Goal: Task Accomplishment & Management: Manage account settings

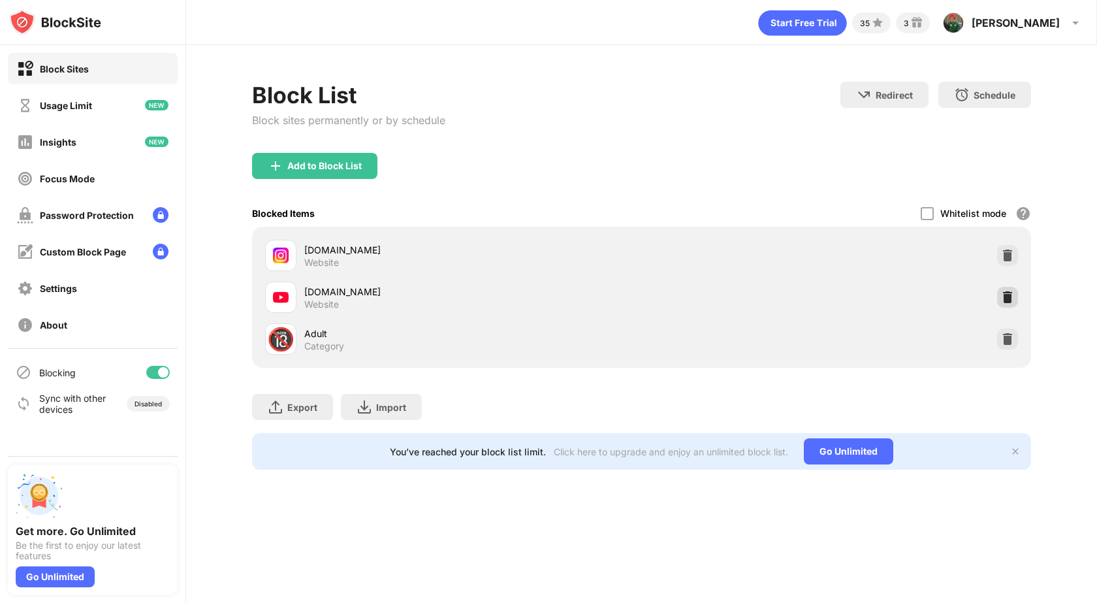
click at [1009, 296] on img at bounding box center [1007, 297] width 13 height 13
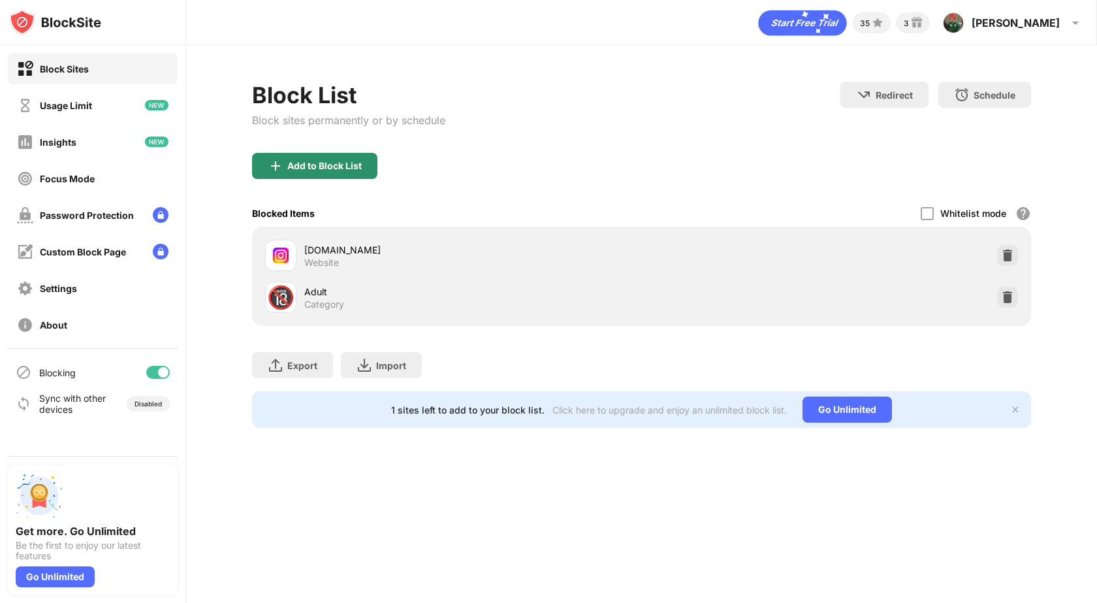
click at [367, 167] on div "Add to Block List" at bounding box center [314, 166] width 125 height 26
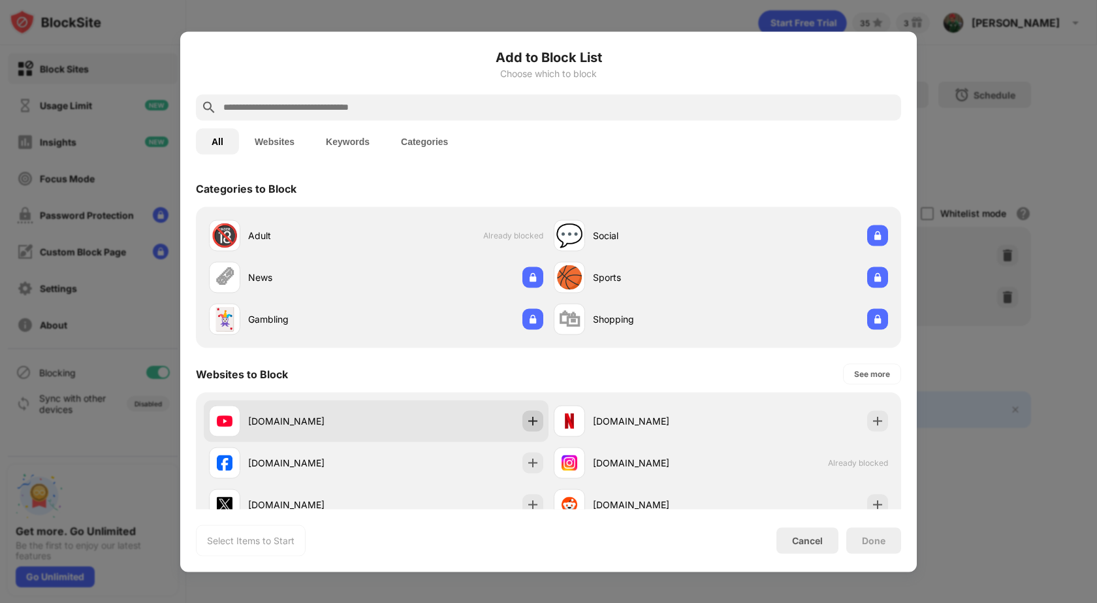
click at [522, 424] on div at bounding box center [532, 420] width 21 height 21
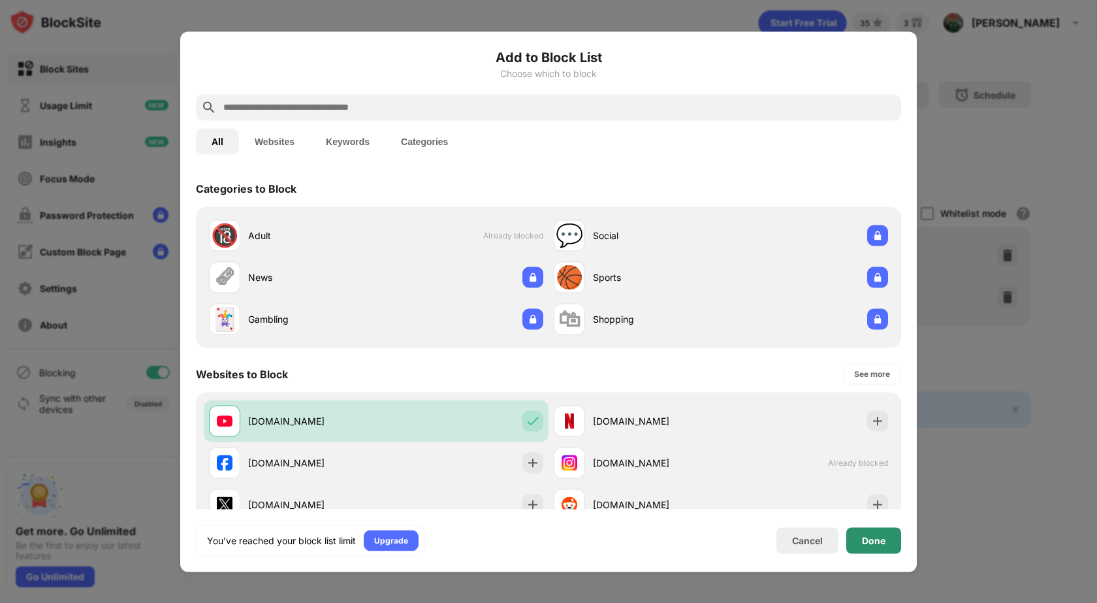
click at [877, 530] on div "Done" at bounding box center [873, 540] width 55 height 26
